Goal: Check status: Check status

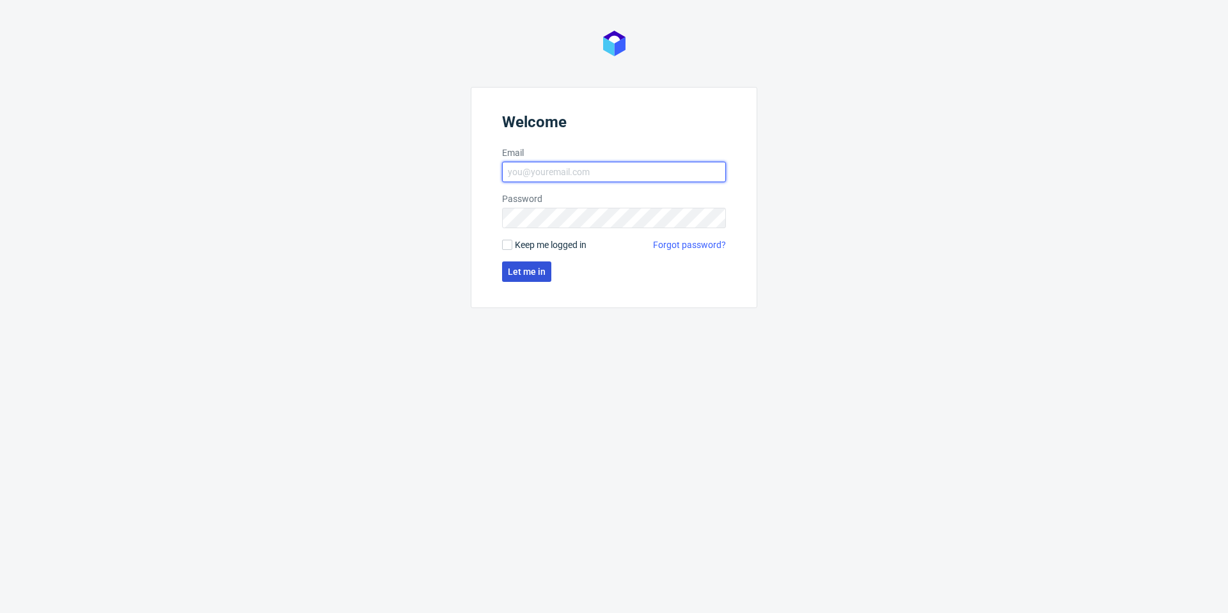
type input "[PERSON_NAME][EMAIL_ADDRESS][PERSON_NAME][DOMAIN_NAME]"
click at [527, 276] on span "Let me in" at bounding box center [527, 271] width 38 height 9
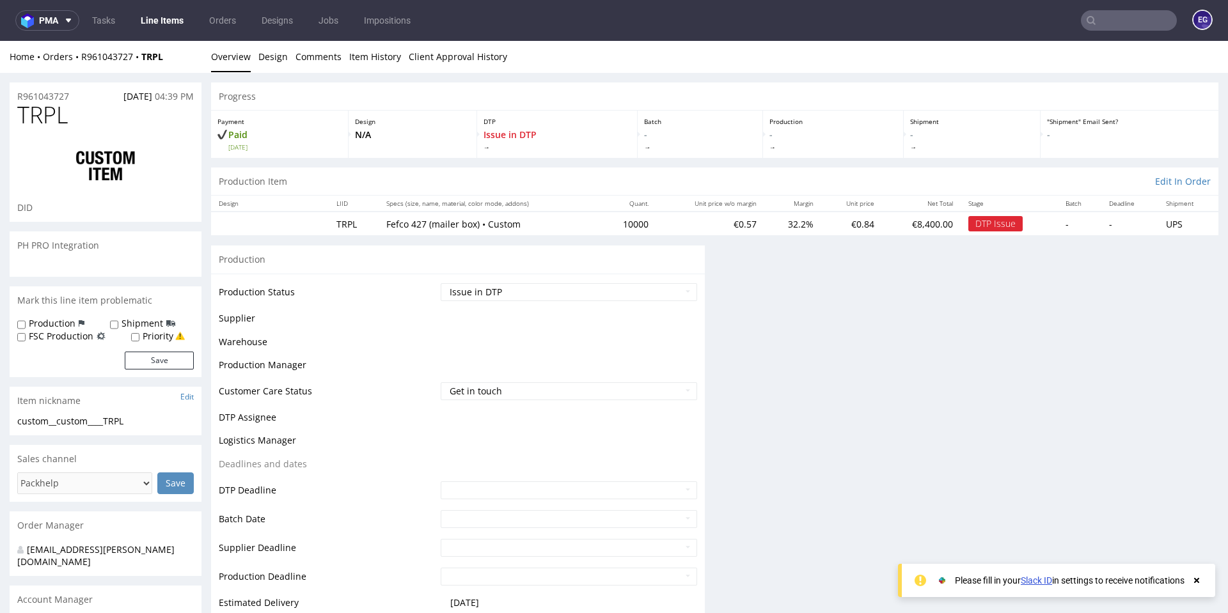
click at [1195, 582] on use at bounding box center [1196, 580] width 5 height 5
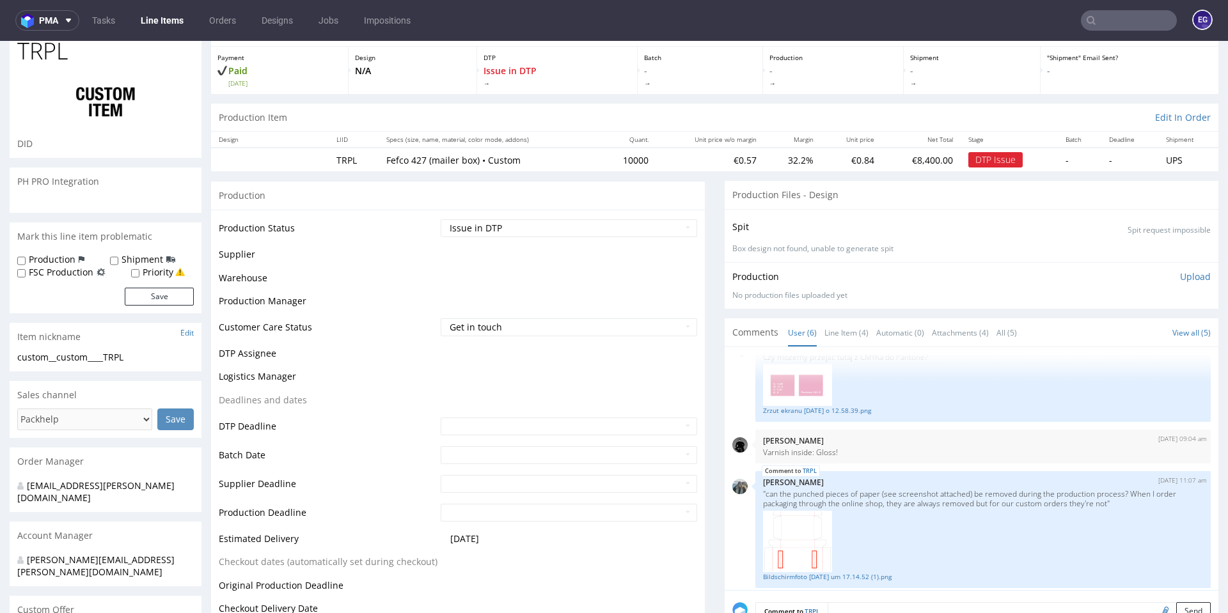
scroll to position [257, 0]
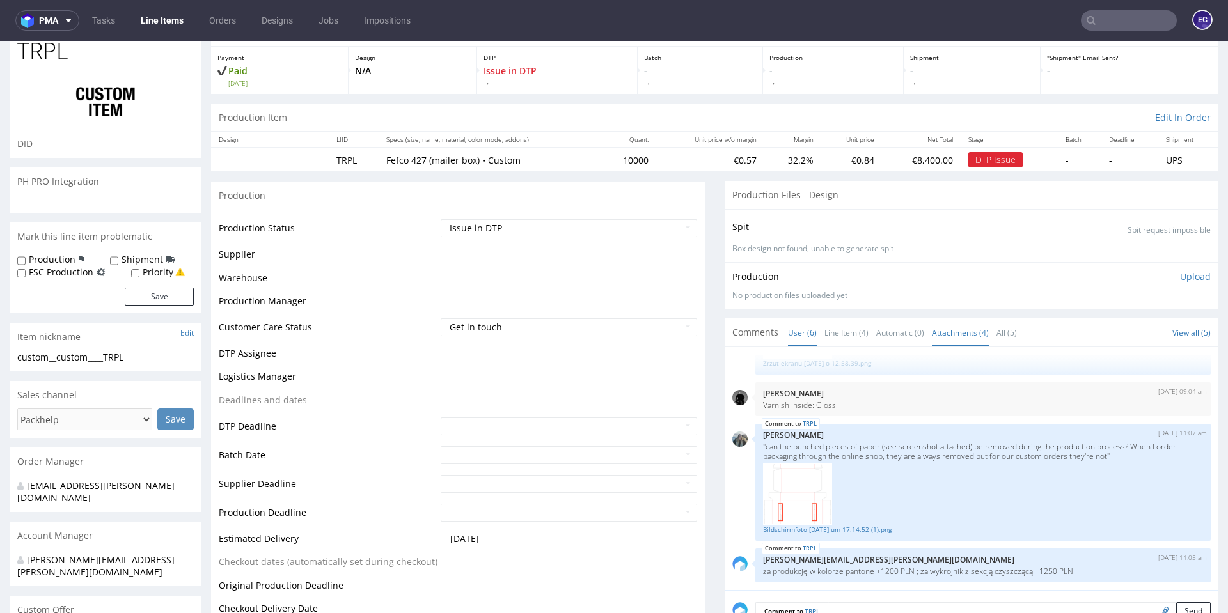
click at [953, 330] on link "Attachments (4)" at bounding box center [960, 332] width 57 height 27
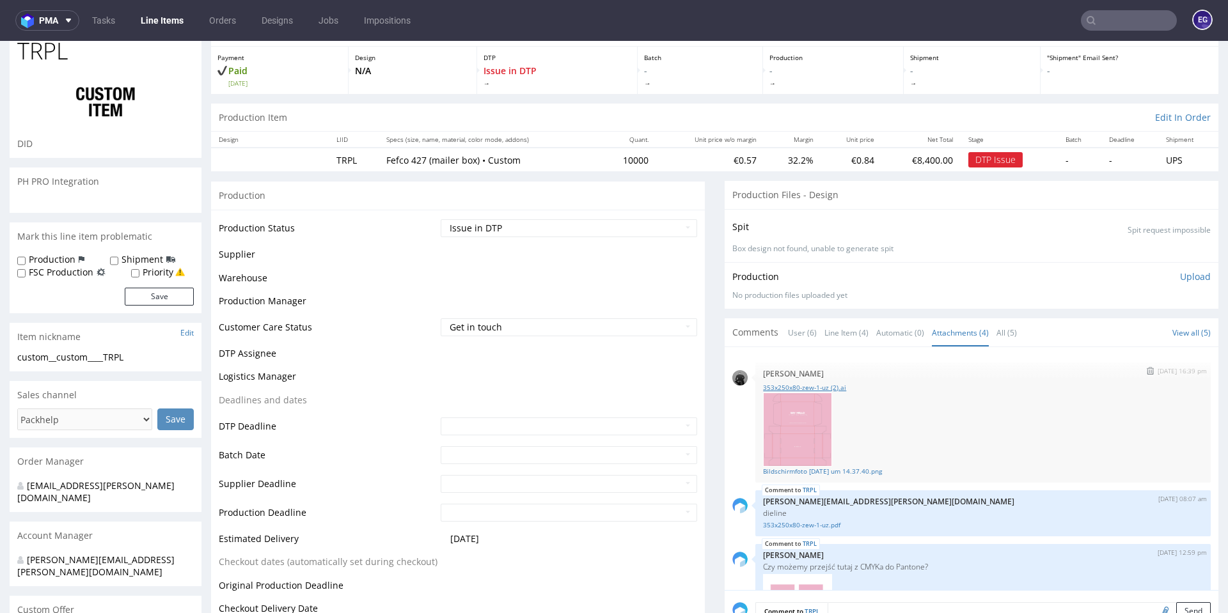
click at [801, 388] on link "353x250x80-zew-1-uz (2).ai" at bounding box center [983, 388] width 440 height 10
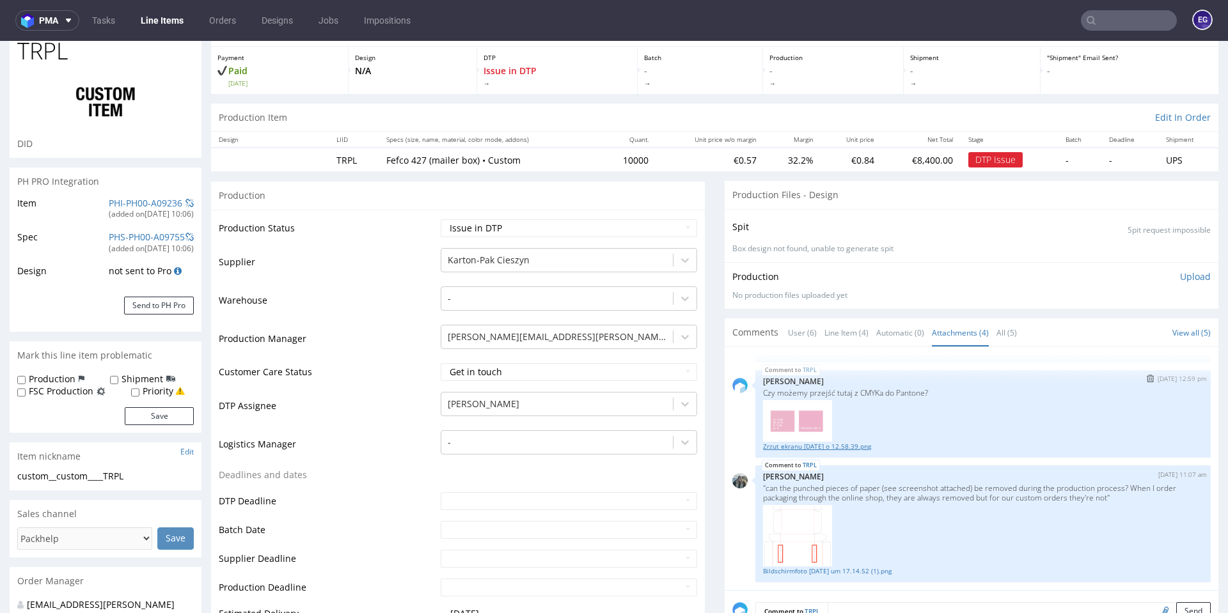
click at [841, 444] on link "Zrzut ekranu [DATE] o 12.58.39.png" at bounding box center [983, 447] width 440 height 10
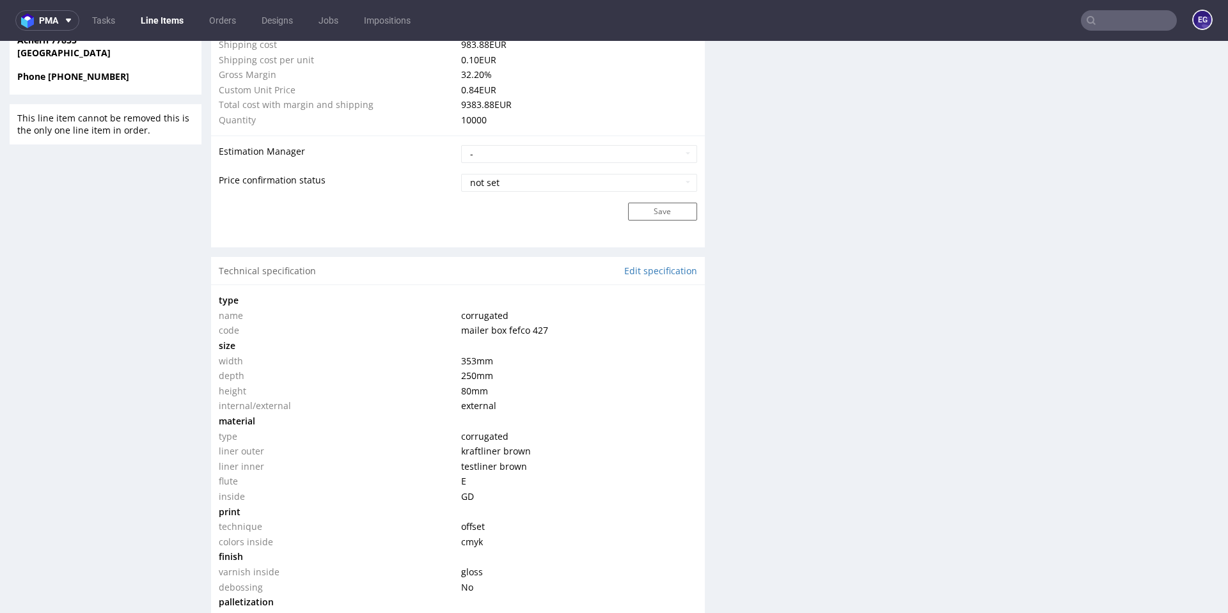
scroll to position [1151, 0]
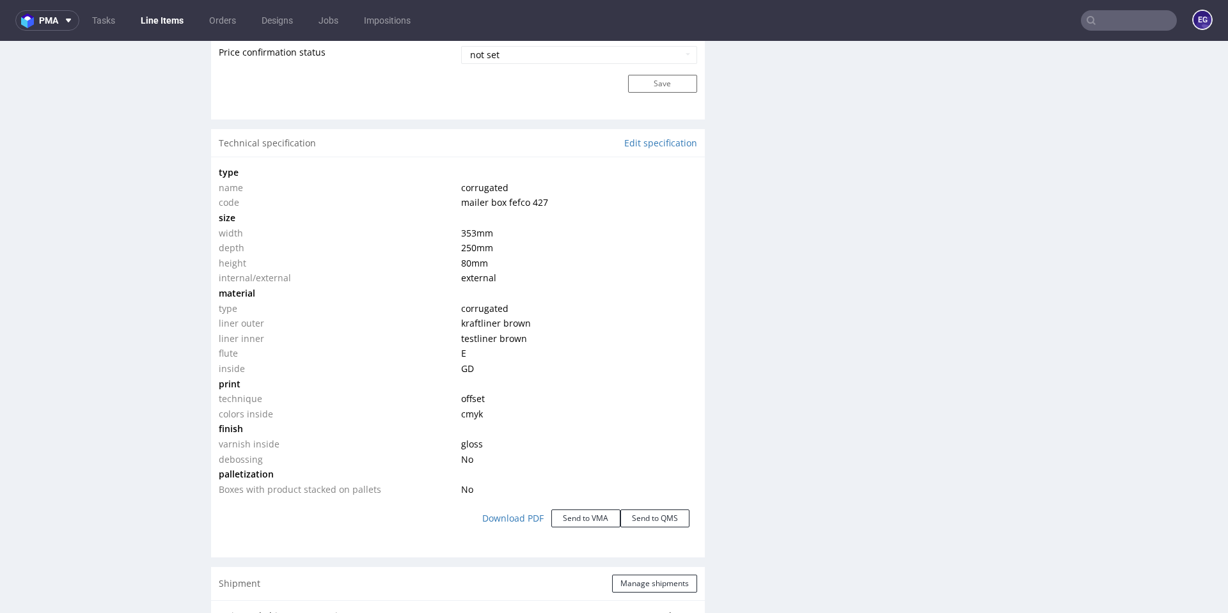
click at [106, 462] on div "R961043727 [DATE] 04:39 PM TRPL DID PH PRO Integration Item PHI-PH00-A09236 (ad…" at bounding box center [106, 255] width 192 height 2649
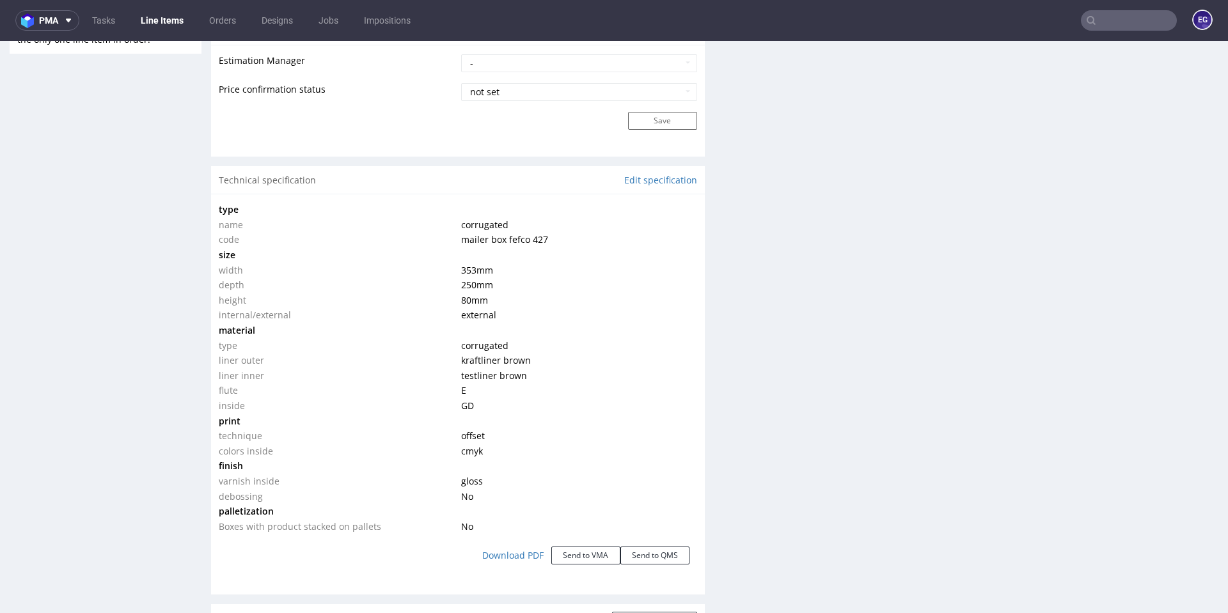
scroll to position [1113, 0]
